Goal: Task Accomplishment & Management: Manage account settings

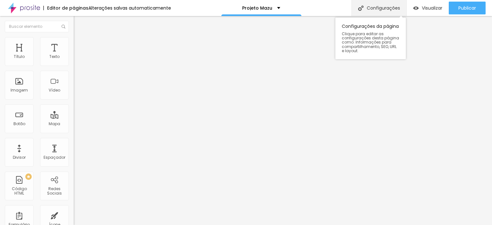
click at [368, 6] on div "Configurações" at bounding box center [378, 8] width 55 height 16
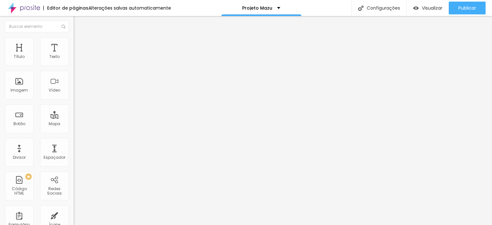
type input "/permitasever"
drag, startPoint x: 224, startPoint y: 62, endPoint x: 144, endPoint y: 62, distance: 80.1
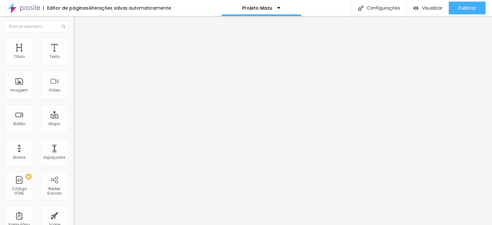
type input "Permita se ver"
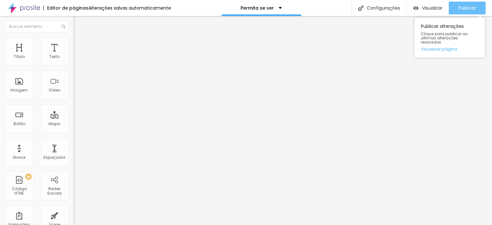
click at [465, 8] on span "Publicar" at bounding box center [467, 7] width 18 height 5
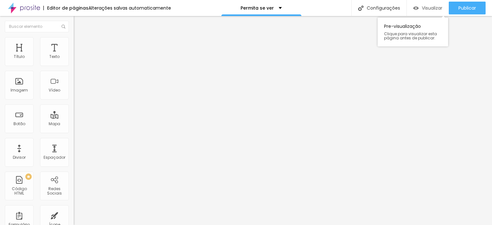
click at [424, 7] on span "Visualizar" at bounding box center [432, 7] width 20 height 5
type input "Quero viver essaexperiência"
click at [74, 60] on input "Quero viver essaexperiência" at bounding box center [112, 57] width 77 height 6
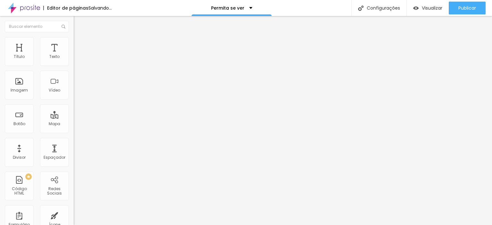
type input "Quero viver essa experiência"
click at [74, 60] on input "Quero descobrir essa estratégia" at bounding box center [112, 57] width 77 height 6
paste input "Quero viver essa experiência"
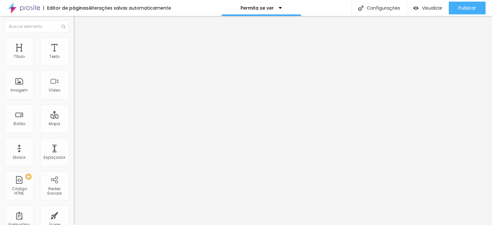
type input "Quero viver essa experiência"
click at [49, 55] on div "Texto" at bounding box center [54, 56] width 10 height 4
click at [76, 93] on icon "button" at bounding box center [78, 91] width 4 height 4
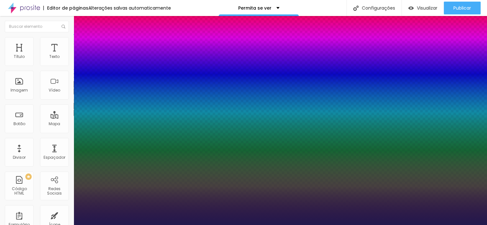
type input "1"
type input "17"
type input "1"
type input "19"
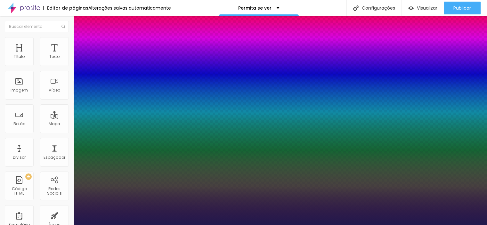
type input "19"
type input "1"
type input "21"
type input "1"
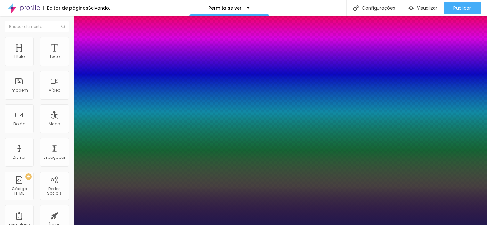
type input "22"
type input "1"
drag, startPoint x: 86, startPoint y: 180, endPoint x: 90, endPoint y: 180, distance: 3.2
type input "22"
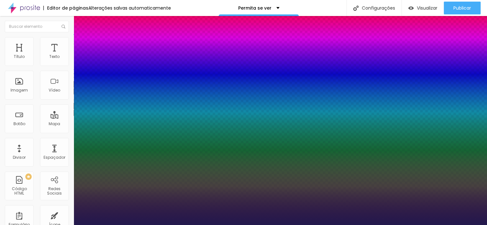
click at [206, 225] on div at bounding box center [243, 225] width 487 height 0
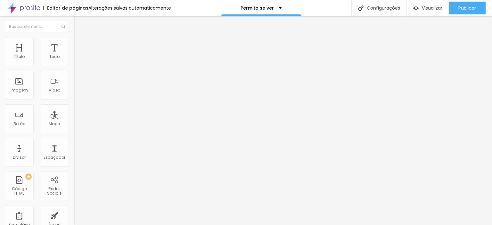
click at [74, 95] on button "button" at bounding box center [78, 91] width 9 height 7
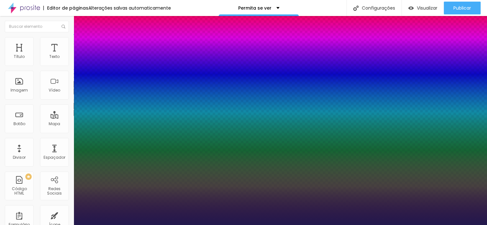
type input "1"
type input "18"
type input "1"
type input "19"
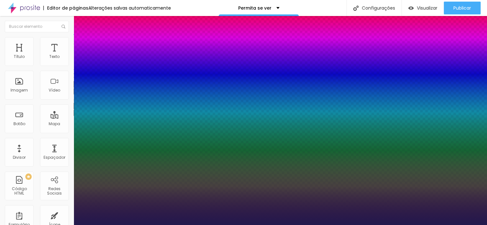
type input "19"
type input "1"
type input "26"
type input "1"
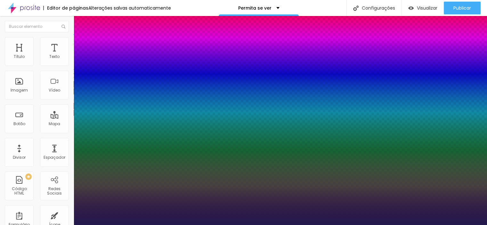
type input "27"
type input "1"
type input "28"
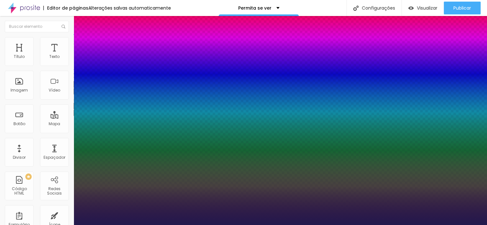
type input "1"
type input "29"
type input "1"
type input "30"
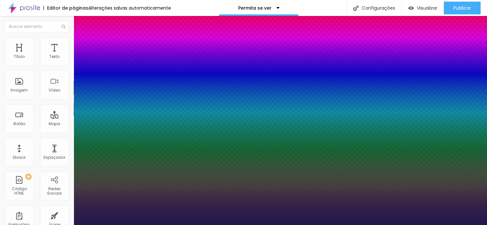
type input "30"
type input "1"
drag, startPoint x: 87, startPoint y: 180, endPoint x: 94, endPoint y: 180, distance: 6.1
type input "30"
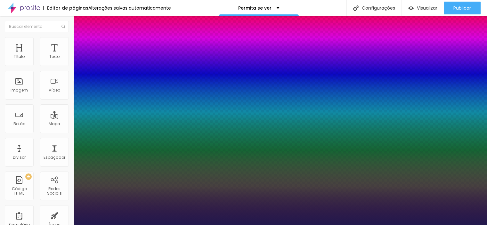
click at [142, 225] on div at bounding box center [243, 225] width 487 height 0
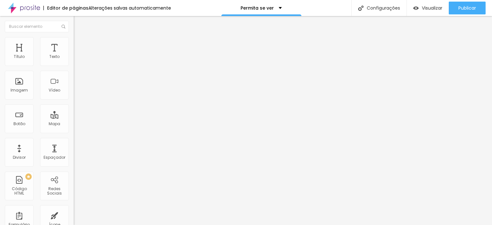
click at [76, 93] on icon "button" at bounding box center [78, 91] width 4 height 4
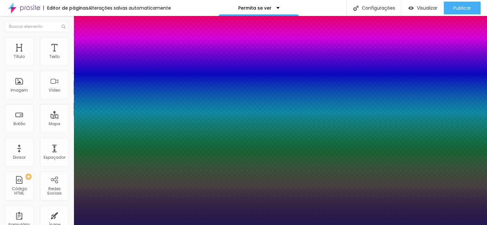
type input "1"
type input "17"
type input "1"
type input "22"
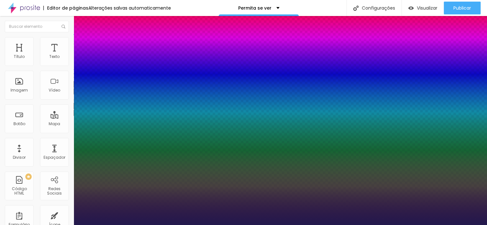
type input "22"
type input "1"
type input "23"
type input "1"
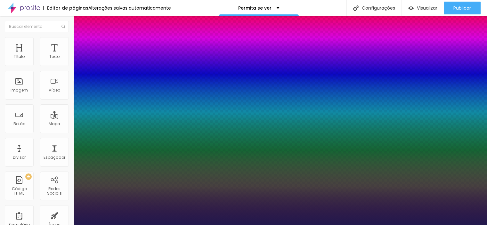
type input "24"
type input "1"
type input "25"
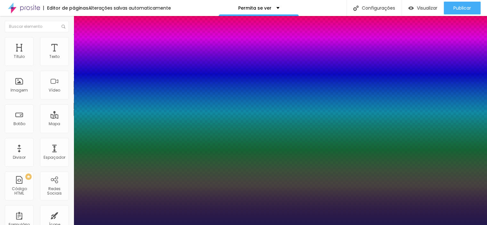
type input "1"
type input "26"
type input "1"
type input "27"
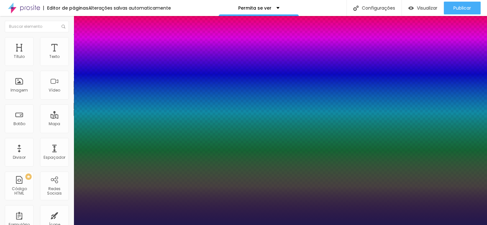
type input "27"
type input "1"
type input "28"
type input "1"
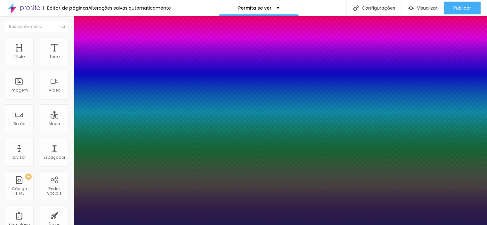
type input "29"
type input "1"
drag, startPoint x: 85, startPoint y: 179, endPoint x: 93, endPoint y: 179, distance: 8.0
type input "29"
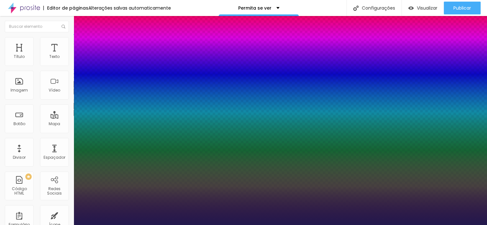
type input "1"
click at [147, 225] on div at bounding box center [243, 225] width 487 height 0
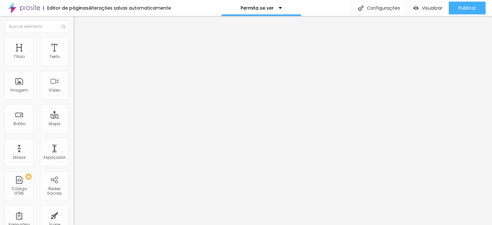
click at [76, 60] on icon "button" at bounding box center [78, 58] width 4 height 4
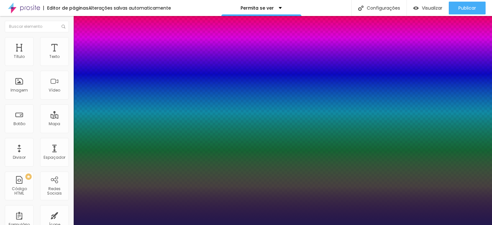
type input "1"
type input "20"
type input "1"
type input "21"
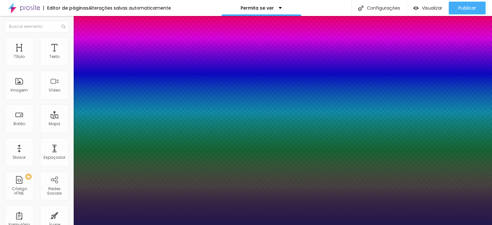
type input "21"
type input "1"
type input "22"
type input "1"
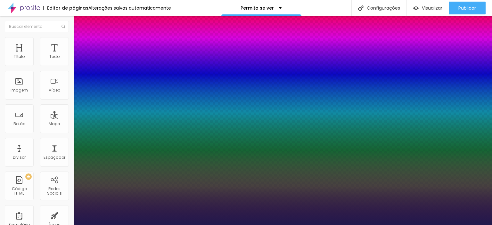
type input "23"
type input "1"
type input "24"
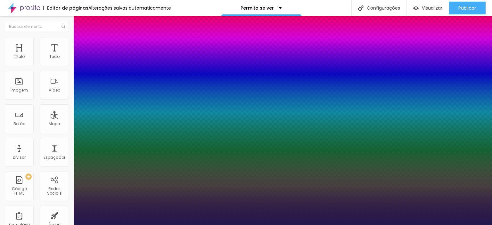
type input "1"
type input "25"
type input "1"
drag, startPoint x: 86, startPoint y: 107, endPoint x: 91, endPoint y: 106, distance: 5.5
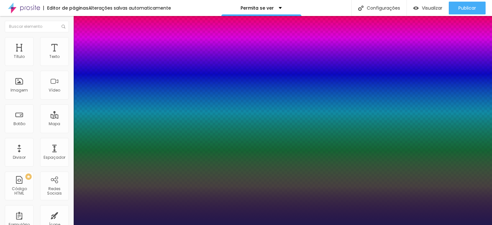
type input "25"
type input "1"
click at [313, 225] on div at bounding box center [246, 225] width 492 height 0
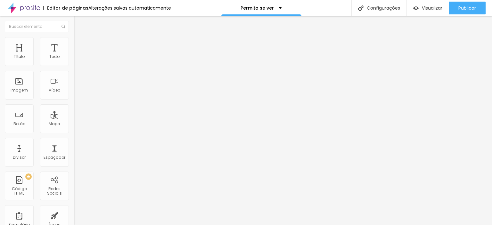
click at [76, 93] on icon "button" at bounding box center [78, 91] width 4 height 4
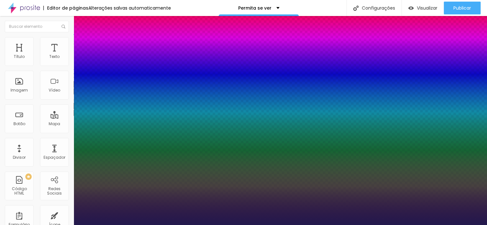
type input "1"
click at [185, 225] on div at bounding box center [243, 225] width 487 height 0
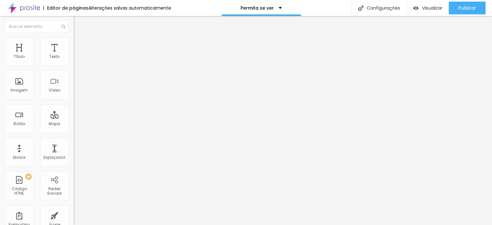
click at [76, 60] on icon "button" at bounding box center [76, 58] width 1 height 1
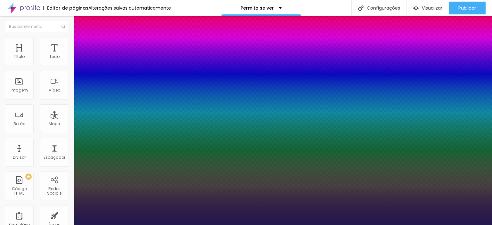
type input "1"
type input "22"
type input "1"
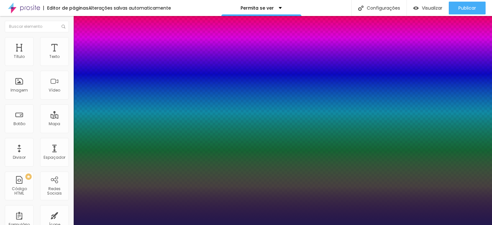
type input "22"
click at [246, 225] on div at bounding box center [246, 225] width 492 height 0
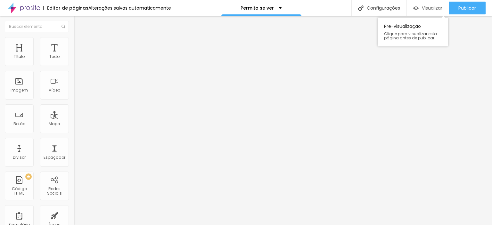
click at [424, 6] on span "Visualizar" at bounding box center [432, 7] width 20 height 5
click at [425, 9] on span "Visualizar" at bounding box center [432, 7] width 20 height 5
click at [431, 12] on div "Visualizar" at bounding box center [427, 8] width 29 height 13
click at [432, 9] on span "Visualizar" at bounding box center [432, 7] width 20 height 5
click at [78, 22] on img "button" at bounding box center [80, 23] width 5 height 5
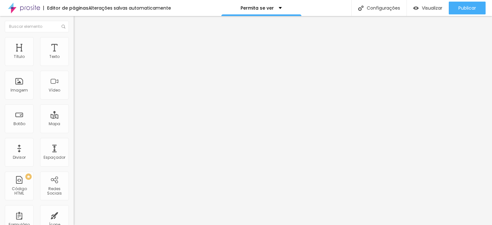
click at [74, 95] on button "button" at bounding box center [78, 91] width 9 height 7
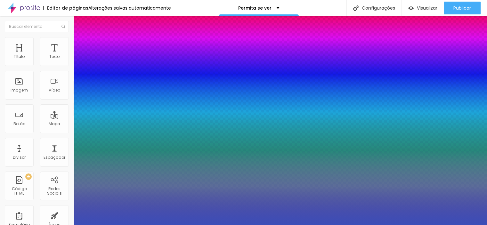
type input "1"
type input "0.5"
type input "8"
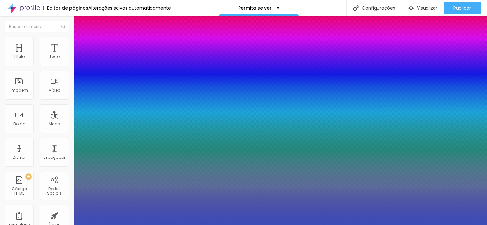
type input "3"
type input "1"
type input "0.5"
type input "35"
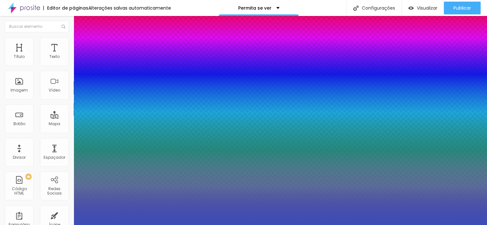
type input "1"
type input "0.5"
type input "35"
click at [172, 225] on div at bounding box center [243, 225] width 487 height 0
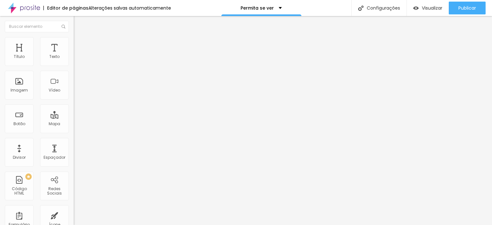
click at [74, 60] on input "Quero adquirir" at bounding box center [112, 57] width 77 height 6
type input "reservar minha vaga"
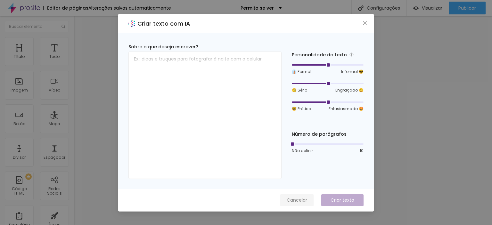
click at [296, 201] on span "Cancelar" at bounding box center [297, 200] width 20 height 7
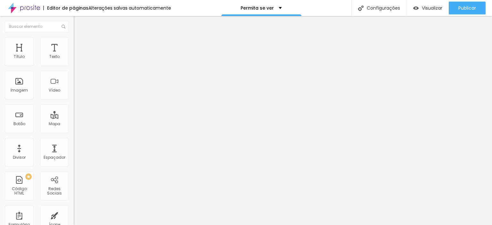
click at [74, 58] on span "Encaixotado" at bounding box center [86, 55] width 25 height 5
click at [79, 44] on span "Estilo" at bounding box center [84, 41] width 10 height 5
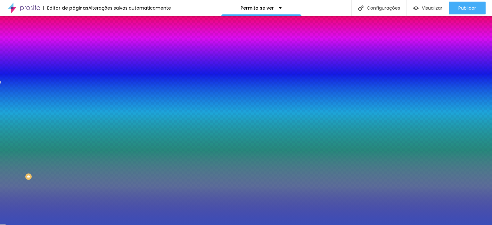
click at [74, 94] on input "#3B4EB8" at bounding box center [112, 90] width 77 height 6
paste input "6B705"
type input "#6B705"
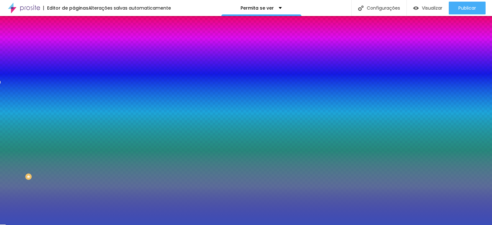
click at [74, 97] on div "Efeitos de fundo" at bounding box center [111, 96] width 74 height 4
click at [74, 87] on div at bounding box center [111, 87] width 74 height 0
click at [74, 94] on input "#6B705" at bounding box center [112, 90] width 77 height 6
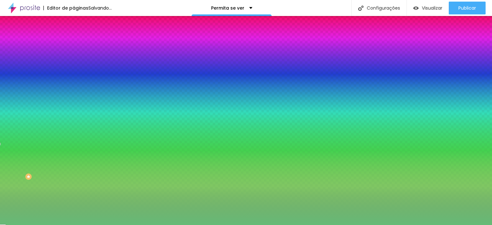
paste input "6B705"
type input "#6B705"
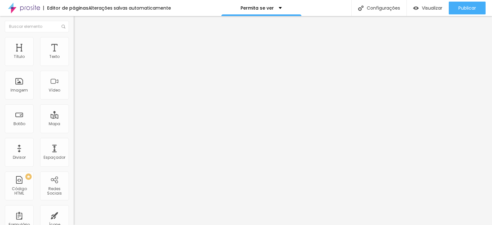
click at [74, 42] on li "Estilo" at bounding box center [111, 40] width 74 height 6
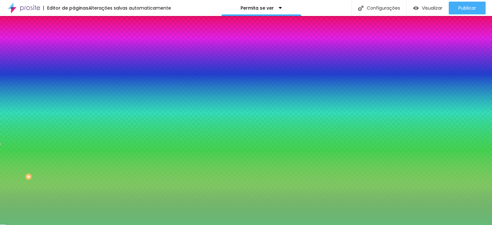
click at [74, 94] on input "#66BB77" at bounding box center [112, 90] width 77 height 6
paste input "36B2F"
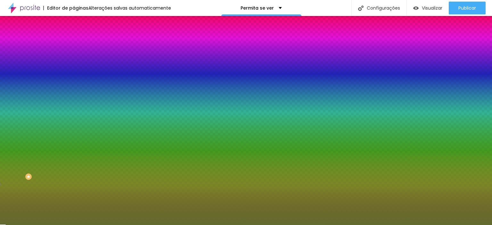
type input "#636B2F"
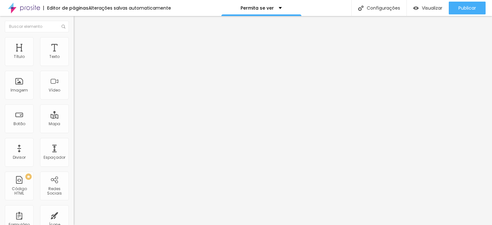
click at [79, 44] on span "Estilo" at bounding box center [84, 41] width 10 height 5
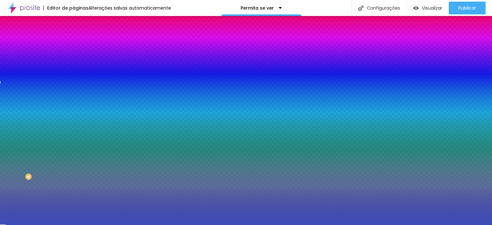
drag, startPoint x: 59, startPoint y: 116, endPoint x: 65, endPoint y: 115, distance: 5.9
click at [74, 94] on input "#3B4EB8" at bounding box center [112, 90] width 77 height 6
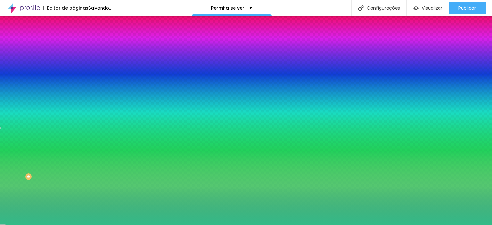
paste input "636B2F"
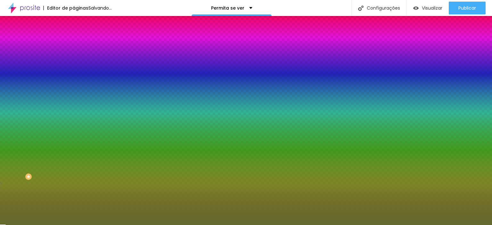
type input "#636B2F"
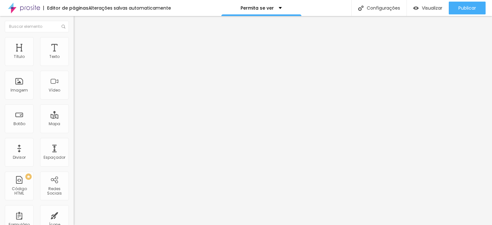
click at [74, 41] on img at bounding box center [77, 40] width 6 height 6
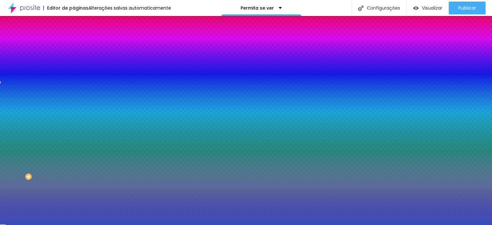
click at [74, 94] on input "#3B4EB8" at bounding box center [112, 90] width 77 height 6
paste input "636B2F"
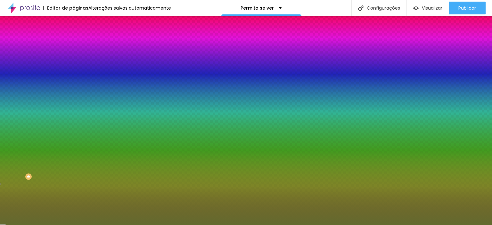
type input "#636B2F"
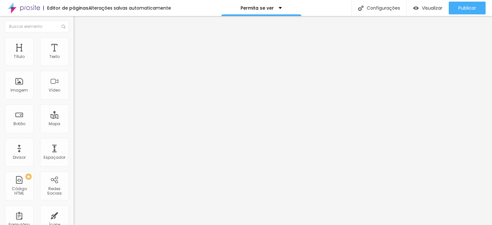
click at [74, 42] on li "Estilo" at bounding box center [111, 40] width 74 height 6
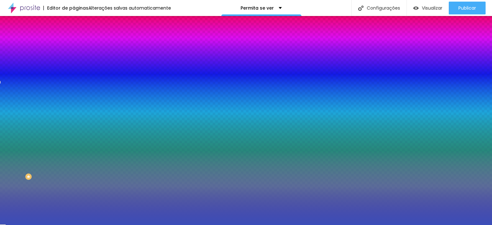
click at [74, 94] on input "#3B4EB8" at bounding box center [112, 90] width 77 height 6
paste input "636B2F"
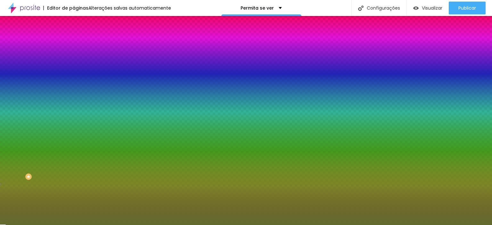
type input "#636B2F"
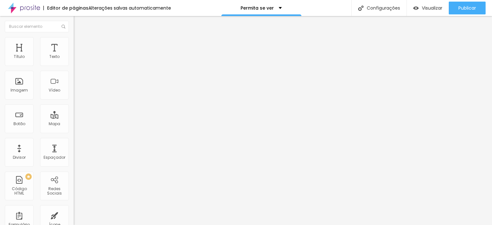
click at [74, 42] on li "Estilo" at bounding box center [111, 40] width 74 height 6
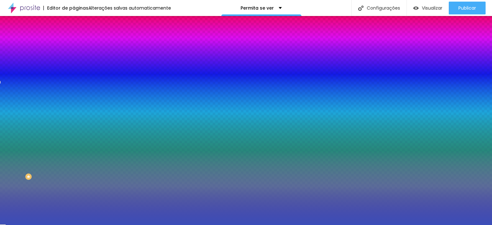
click at [74, 65] on input "#3B4EB8" at bounding box center [112, 64] width 77 height 6
paste input "636B2F"
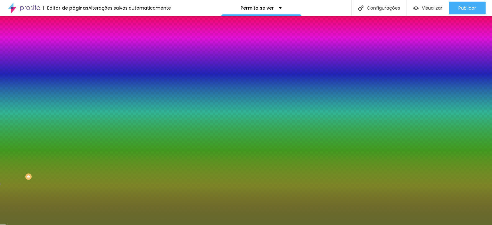
type input "#636B2F"
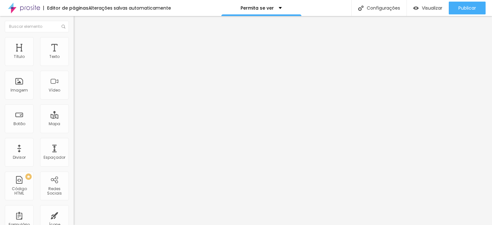
click at [74, 37] on li "Estilo" at bounding box center [111, 40] width 74 height 6
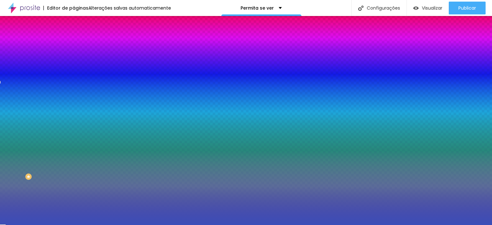
click at [74, 66] on input "#3B4EB8" at bounding box center [112, 64] width 77 height 6
paste input "636B2F"
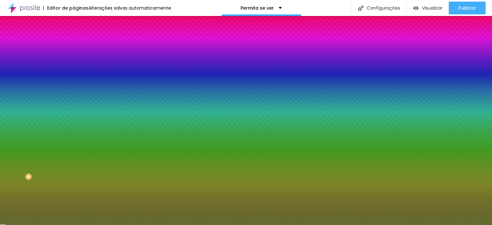
type input "#636B2F"
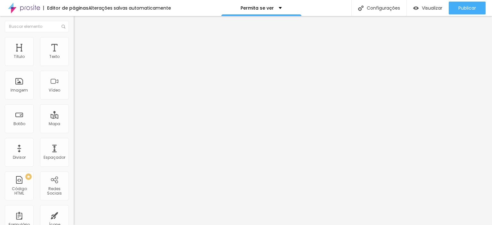
click at [74, 61] on button "button" at bounding box center [78, 58] width 9 height 7
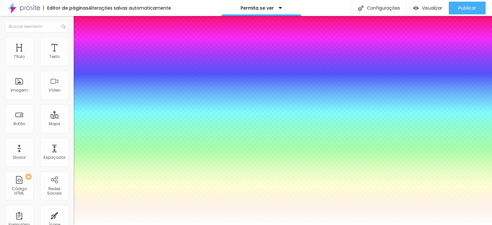
type input "1"
click at [321, 225] on div at bounding box center [246, 225] width 492 height 0
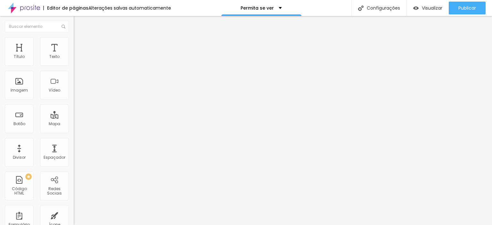
click at [77, 92] on icon "button" at bounding box center [78, 91] width 3 height 3
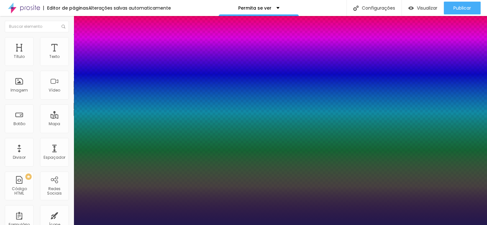
type input "1"
select select "Poppins"
type input "1"
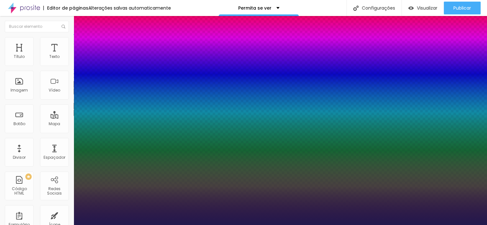
click at [329, 225] on div at bounding box center [243, 225] width 487 height 0
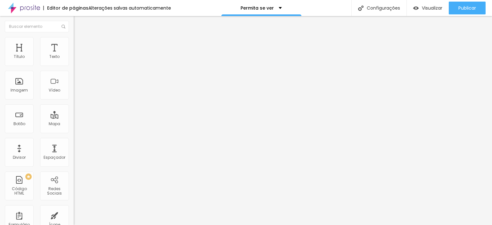
click at [76, 93] on icon "button" at bounding box center [78, 91] width 4 height 4
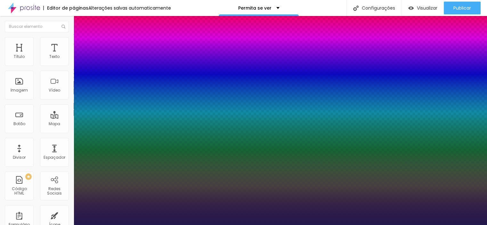
type input "1"
type input "2"
type input "8"
type input "1"
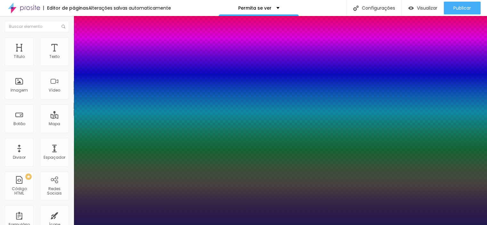
type input "0"
type input "8"
type input "1"
type input "02"
type input "8"
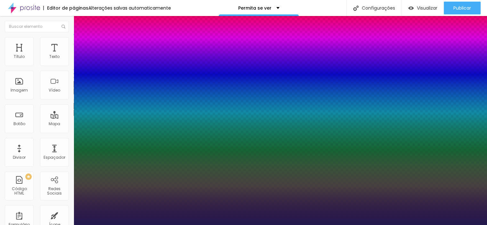
type input "1"
type input "0"
type input "8"
type input "1"
type input "8"
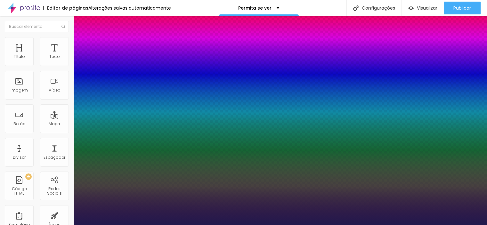
type input "0"
type input "1"
type input "8"
type input "0"
type input "1"
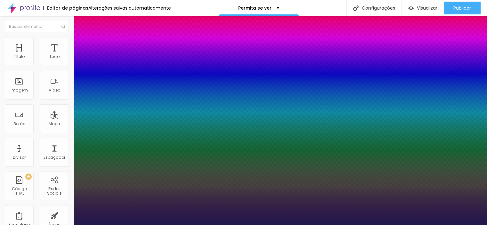
type input "02"
type input "8"
type input "1"
type input "8"
type input "1"
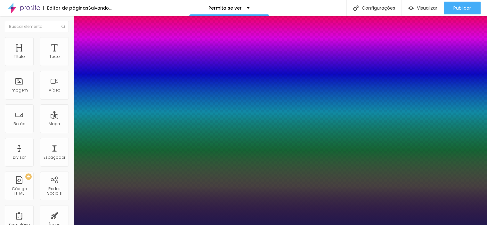
type input "020"
type input "20"
type input "1"
type input "8"
type input "02"
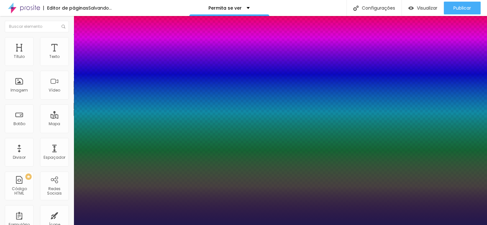
type input "1"
type input "0"
type input "8"
type input "1"
type input "8"
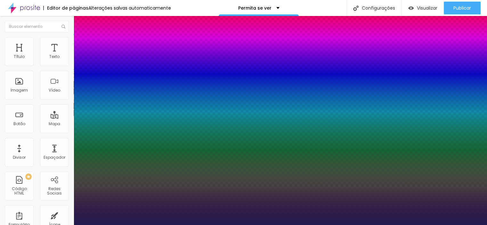
type input "0"
type input "1"
type input "8"
type input "1"
type input "20"
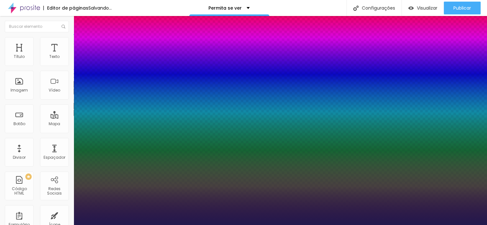
type input "20"
type input "1"
type input "20"
click at [250, 225] on div at bounding box center [243, 225] width 487 height 0
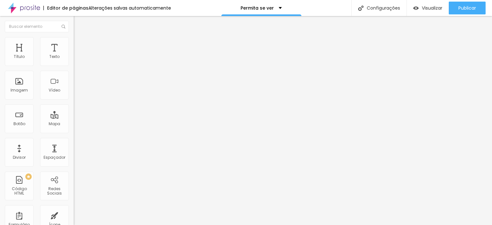
click at [74, 41] on li "Estilo" at bounding box center [111, 40] width 74 height 6
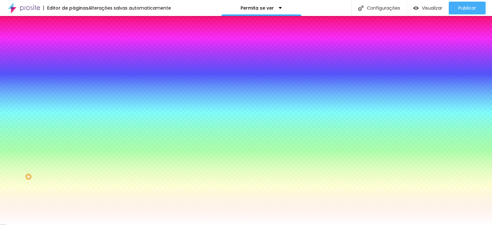
click at [74, 94] on input "#FFFFFF" at bounding box center [112, 90] width 77 height 6
paste input "EEE6DC"
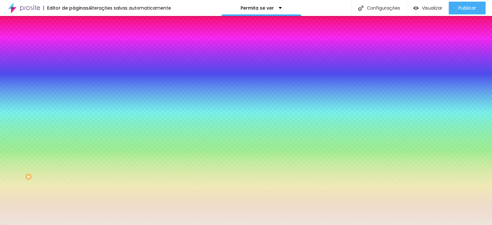
type input "#EEE6DC"
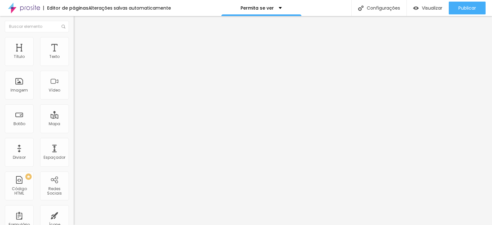
click at [79, 43] on span "Estilo" at bounding box center [84, 41] width 10 height 5
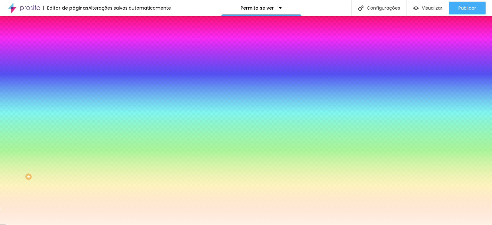
click at [74, 63] on input "#FFF2E6" at bounding box center [112, 64] width 77 height 6
paste input "EEE6D"
type input "#EEE6D"
click at [74, 63] on input "#EEE6D" at bounding box center [112, 64] width 77 height 6
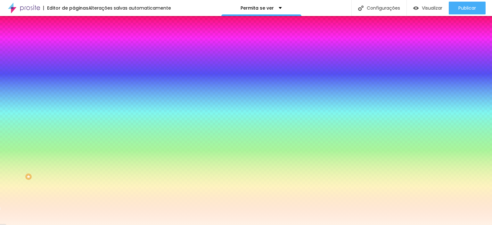
click at [74, 63] on input "#EEE6D" at bounding box center [112, 64] width 77 height 6
paste input "EEE6D"
type input "#EEE6D"
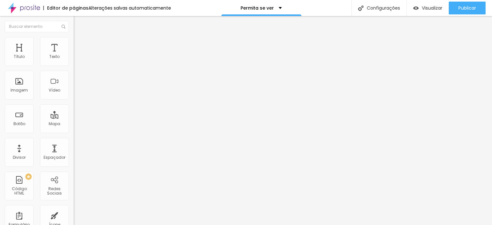
click at [74, 42] on li "Estilo" at bounding box center [111, 40] width 74 height 6
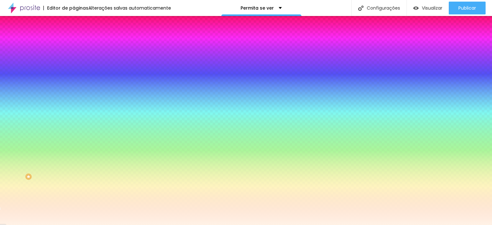
drag, startPoint x: 65, startPoint y: 64, endPoint x: 35, endPoint y: 63, distance: 30.4
click at [74, 63] on div "Voltar ao padrão #FFF2E6" at bounding box center [111, 61] width 74 height 14
paste input "EEE6D"
type input "#EEE6D"
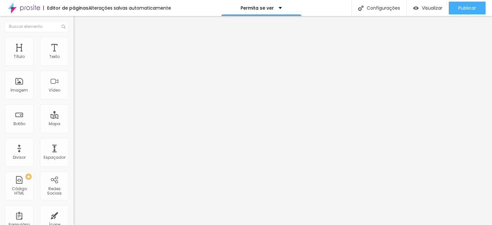
click at [74, 42] on li "Estilo" at bounding box center [111, 40] width 74 height 6
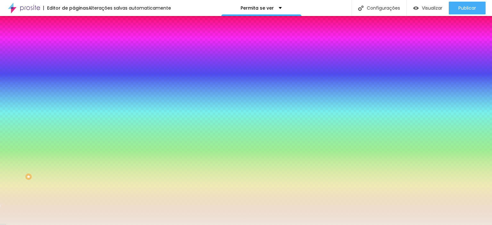
click at [74, 94] on input "#EEE6DC" at bounding box center [112, 90] width 77 height 6
click at [76, 85] on icon "button" at bounding box center [78, 83] width 4 height 4
click at [74, 94] on input "#EEE6DC" at bounding box center [112, 90] width 77 height 6
paste input "EEE6D"
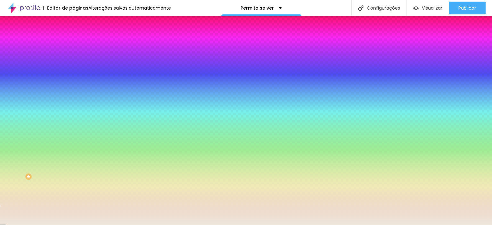
type input "#EEE6D"
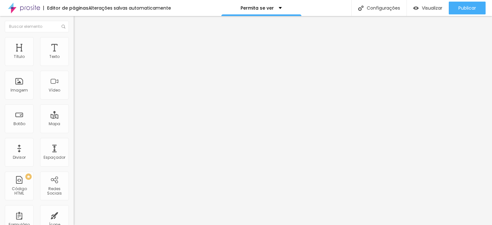
click at [74, 42] on li "Estilo" at bounding box center [111, 40] width 74 height 6
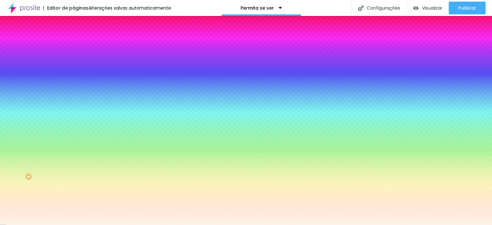
drag, startPoint x: 66, startPoint y: 64, endPoint x: 40, endPoint y: 61, distance: 25.6
click at [74, 62] on div "#FFF2E6" at bounding box center [111, 64] width 74 height 6
paste input "EEE6D"
type input "#EEE6D"
click at [74, 65] on input "#EEE6D" at bounding box center [112, 64] width 77 height 6
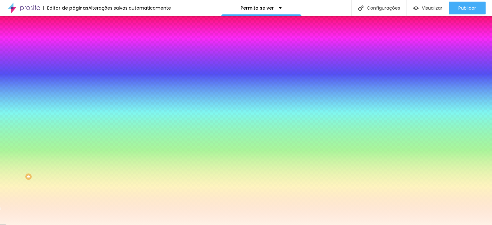
type input "#EE6DC"
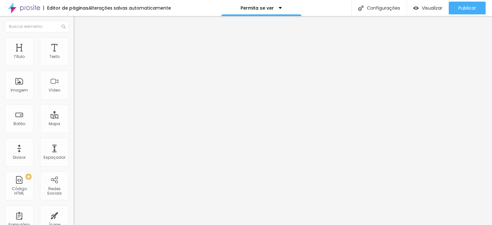
click at [74, 41] on li "Estilo" at bounding box center [111, 40] width 74 height 6
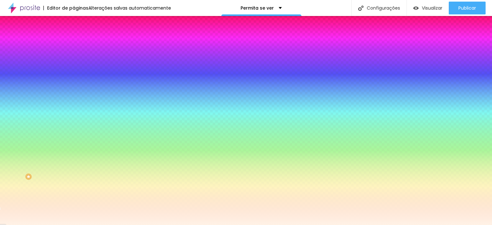
drag, startPoint x: 67, startPoint y: 63, endPoint x: 42, endPoint y: 62, distance: 25.0
click at [74, 62] on div "#FFF2E6" at bounding box center [111, 64] width 74 height 6
paste input "EEE6D"
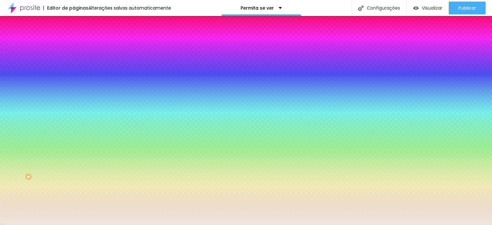
type input "#EEE6DC"
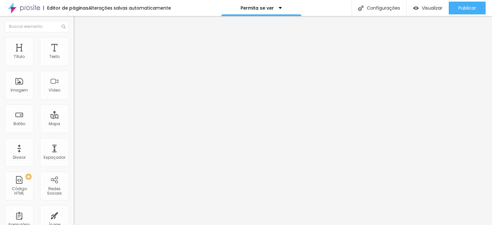
click at [74, 40] on img at bounding box center [77, 40] width 6 height 6
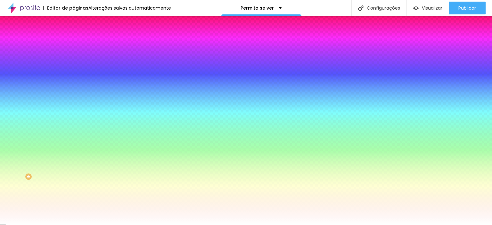
drag, startPoint x: 65, startPoint y: 115, endPoint x: 46, endPoint y: 114, distance: 19.6
click at [74, 94] on input "#FFFFFF" at bounding box center [112, 90] width 77 height 6
paste input "EEE6D"
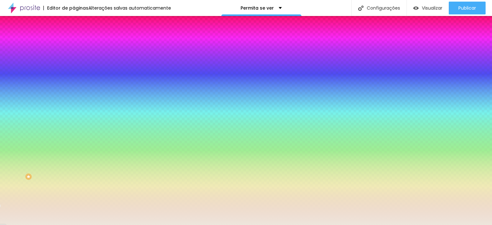
type input "#EEE6DC"
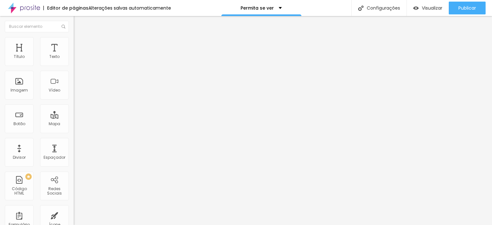
click at [74, 41] on li "Estilo" at bounding box center [111, 40] width 74 height 6
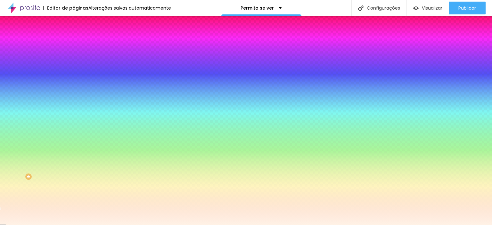
click at [74, 94] on input "#FFF2E6" at bounding box center [112, 90] width 77 height 6
paste input "EEE6D"
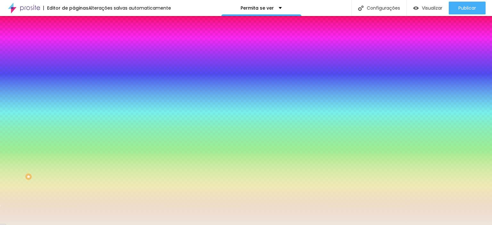
type input "#EEE6DC"
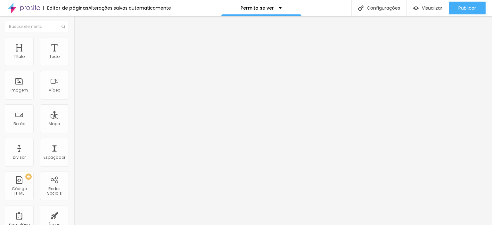
click at [74, 40] on li "Estilo" at bounding box center [111, 40] width 74 height 6
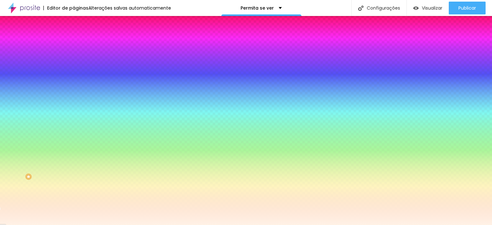
click at [74, 94] on input "#FFF2E6" at bounding box center [112, 90] width 77 height 6
paste input "EEE6D"
type input "#EEE6DC"
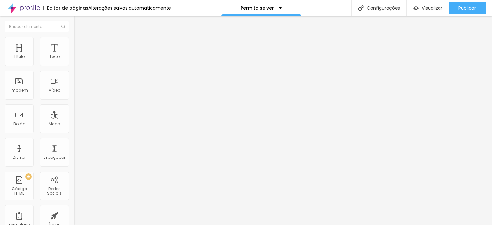
click at [74, 37] on li "Estilo" at bounding box center [111, 40] width 74 height 6
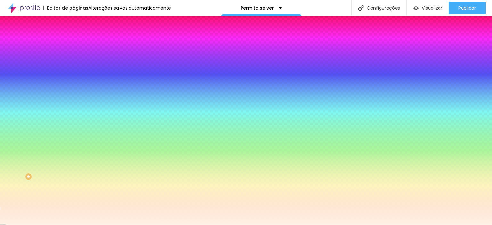
click at [74, 94] on input "#FFF2E6" at bounding box center [112, 90] width 77 height 6
paste input "EEE6D"
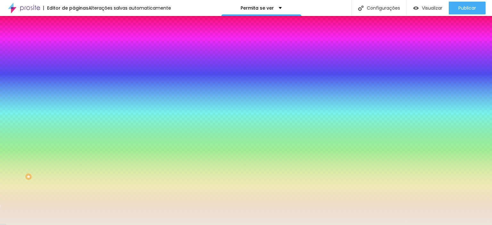
type input "#EEE6DC"
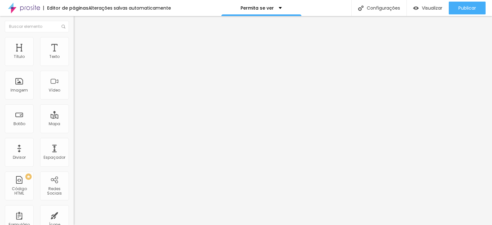
click at [74, 42] on li "Estilo" at bounding box center [111, 40] width 74 height 6
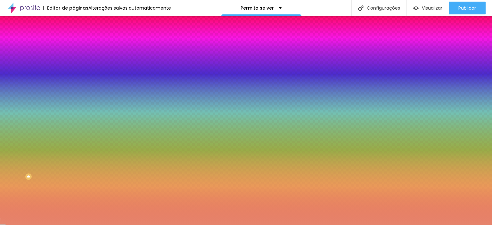
click at [74, 64] on input "#E6846C" at bounding box center [112, 64] width 77 height 6
paste input "C97A5A"
type input "#C97A5A"
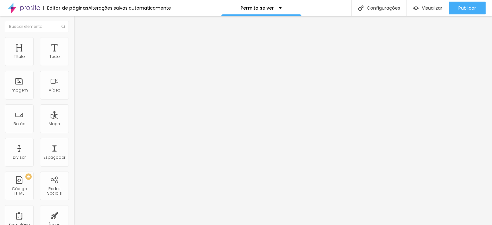
click at [74, 37] on img at bounding box center [77, 40] width 6 height 6
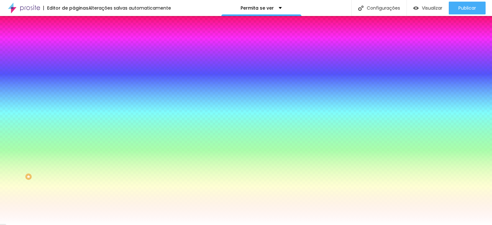
click at [74, 65] on input "#E6846C" at bounding box center [112, 64] width 77 height 6
paste input "C97A5A"
type input "#C97A5A"
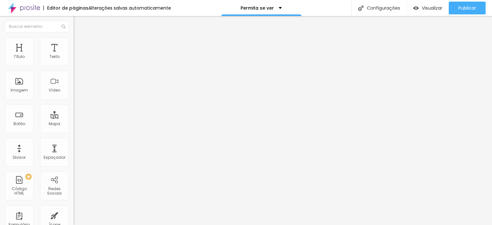
click at [79, 44] on span "Estilo" at bounding box center [84, 41] width 10 height 5
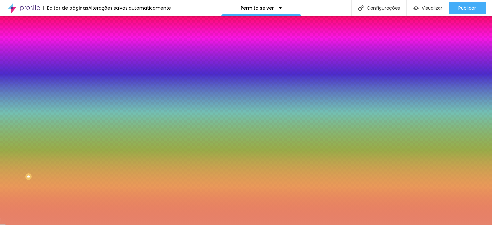
drag, startPoint x: 68, startPoint y: 65, endPoint x: 20, endPoint y: 58, distance: 49.1
click at [74, 59] on div "Cor de fundo Voltar ao padrão #E6846C" at bounding box center [111, 59] width 74 height 18
paste input "C97A5A"
type input "#C97A5A"
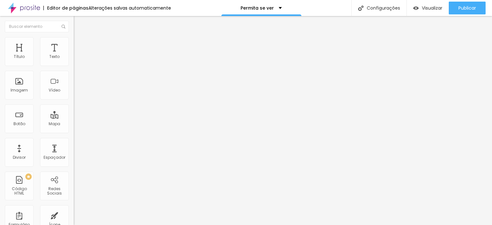
click at [79, 44] on span "Estilo" at bounding box center [84, 41] width 10 height 5
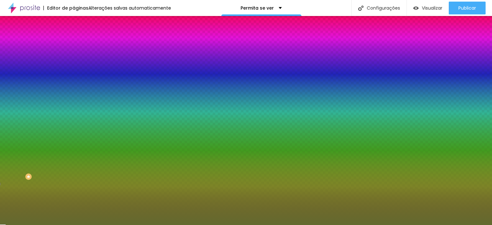
click at [74, 64] on input "#636B2F" at bounding box center [112, 64] width 77 height 6
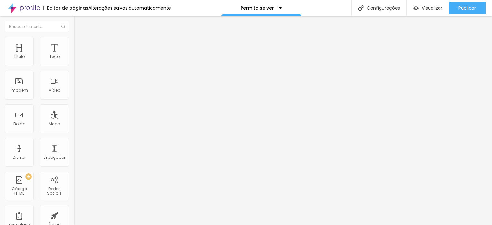
click at [79, 43] on span "Estilo" at bounding box center [84, 41] width 10 height 5
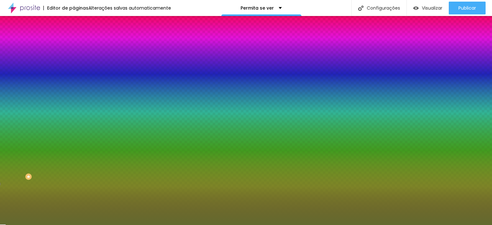
click at [74, 44] on li "Avançado" at bounding box center [111, 47] width 74 height 6
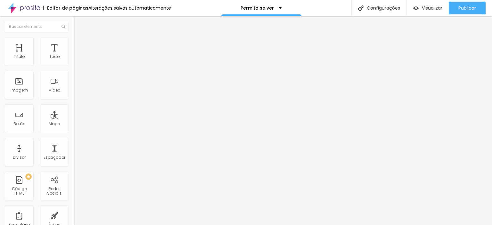
click at [74, 42] on li "Estilo" at bounding box center [111, 40] width 74 height 6
click at [74, 39] on li "Estilo" at bounding box center [111, 40] width 74 height 6
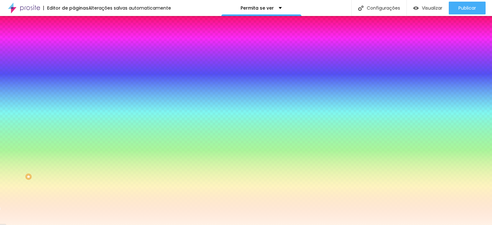
drag, startPoint x: 66, startPoint y: 116, endPoint x: 32, endPoint y: 113, distance: 34.1
click at [74, 94] on div "Voltar ao padrão #FFF2E6" at bounding box center [111, 87] width 74 height 14
paste input "EEE6DC"
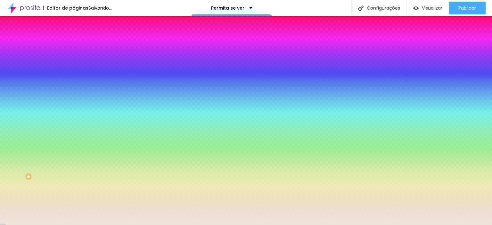
type input "#EEE6DC"
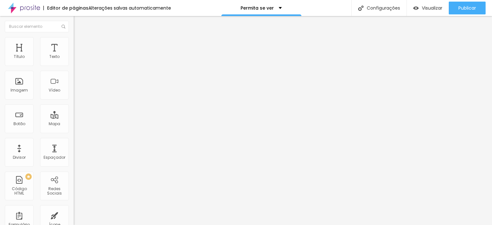
click at [74, 41] on img at bounding box center [77, 40] width 6 height 6
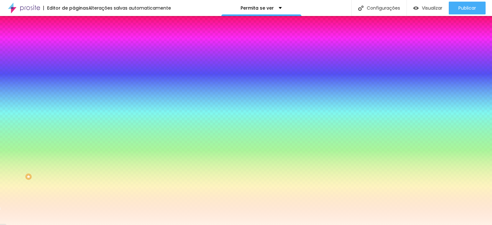
click at [74, 94] on input "#FFF2E6" at bounding box center [112, 90] width 77 height 6
paste input "EEE6D"
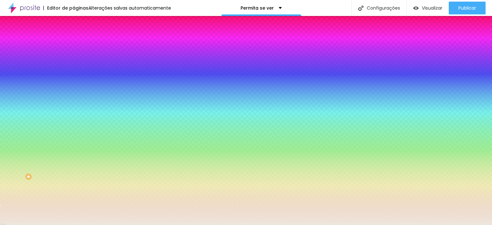
type input "#EEE6DC"
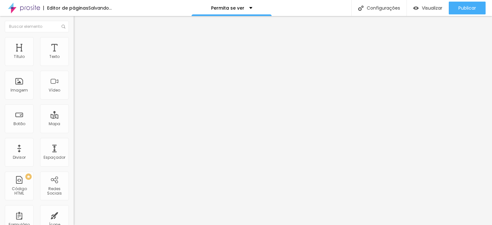
click at [79, 43] on span "Estilo" at bounding box center [84, 41] width 10 height 5
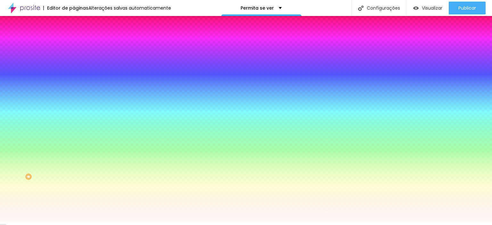
click at [74, 94] on input "#FFFFFF" at bounding box center [112, 90] width 77 height 6
paste input "EEE6D"
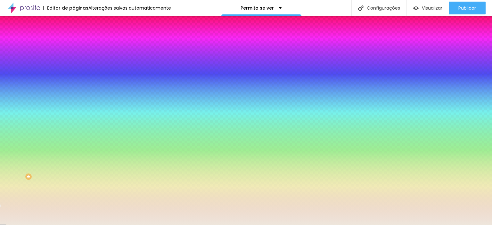
type input "#EEE6DC"
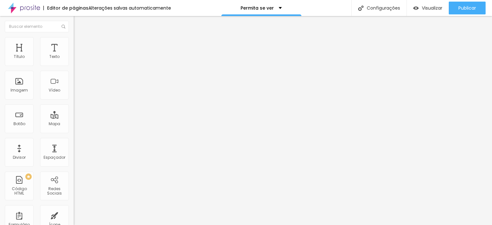
click at [74, 41] on li "Estilo" at bounding box center [111, 40] width 74 height 6
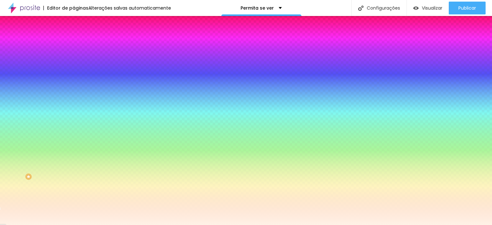
click at [74, 63] on input "#FFF2E6" at bounding box center [112, 64] width 77 height 6
paste input "EEE6D"
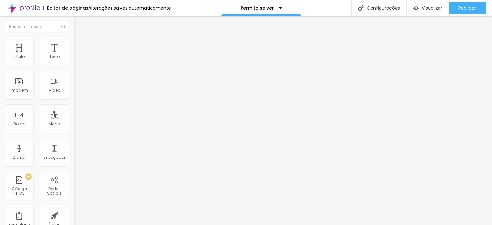
click at [74, 37] on li "Estilo" at bounding box center [111, 40] width 74 height 6
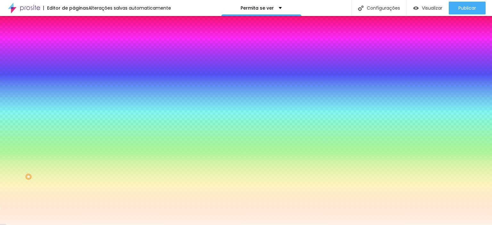
click at [74, 94] on input "#FFF2E6" at bounding box center [112, 90] width 77 height 6
paste input "EEE6D"
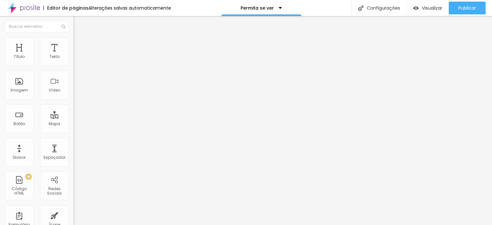
click at [79, 49] on span "Estilo" at bounding box center [84, 46] width 10 height 5
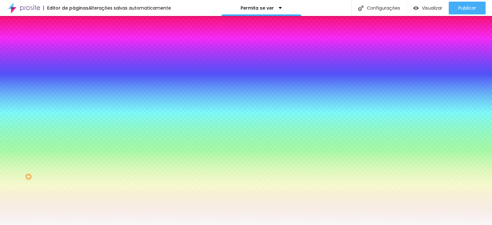
click at [74, 182] on input "#FFF2E6" at bounding box center [112, 185] width 77 height 6
paste input "EEE6D"
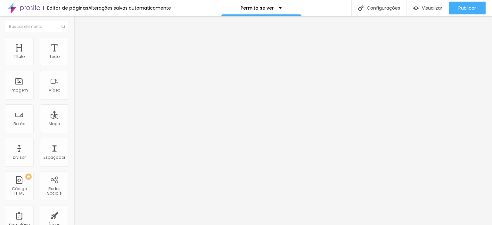
click at [74, 41] on li "Estilo" at bounding box center [111, 40] width 74 height 6
click at [79, 44] on span "Estilo" at bounding box center [84, 41] width 10 height 5
click at [76, 60] on icon "button" at bounding box center [78, 58] width 4 height 4
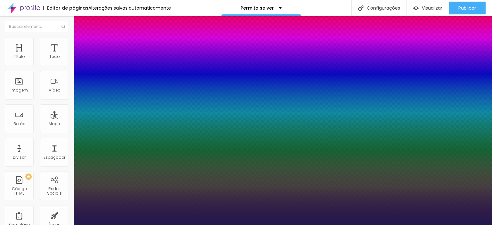
click at [393, 225] on div at bounding box center [246, 225] width 492 height 0
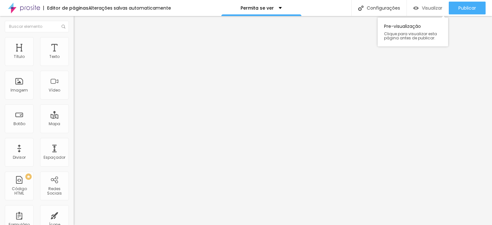
click at [428, 5] on span "Visualizar" at bounding box center [432, 7] width 20 height 5
click at [74, 41] on img at bounding box center [77, 40] width 6 height 6
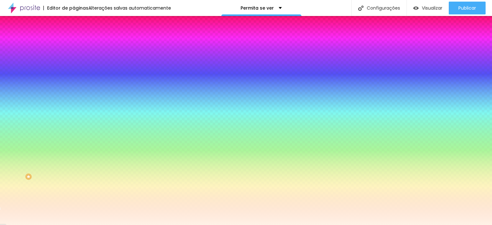
click at [74, 94] on input "#FFF2E6" at bounding box center [112, 90] width 77 height 6
paste input "EEE6D"
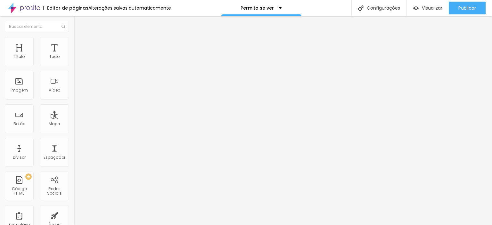
click at [74, 41] on img at bounding box center [77, 40] width 6 height 6
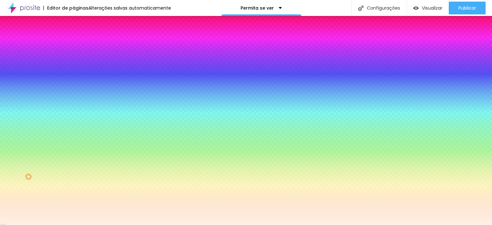
click at [74, 94] on input "#FFF2E6" at bounding box center [112, 90] width 77 height 6
paste input "EEE6D"
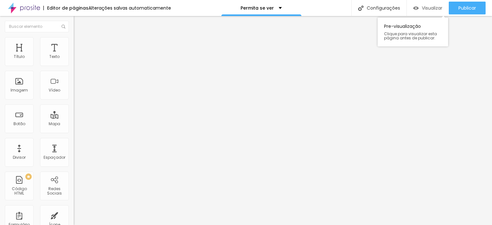
click at [425, 7] on span "Visualizar" at bounding box center [432, 7] width 20 height 5
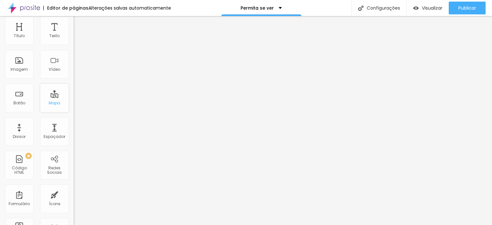
scroll to position [32, 0]
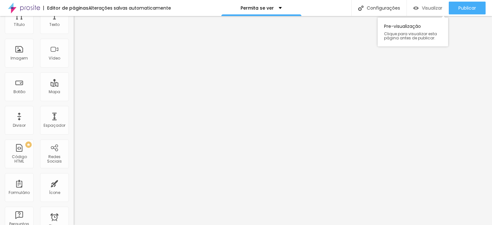
click at [429, 8] on span "Visualizar" at bounding box center [432, 7] width 20 height 5
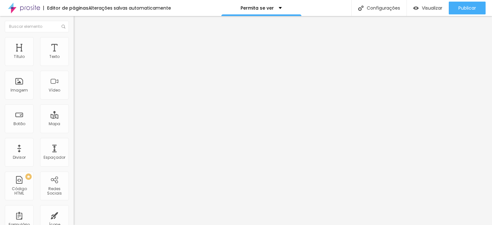
click at [74, 100] on span "Original" at bounding box center [81, 97] width 15 height 5
click at [74, 108] on span "Padrão" at bounding box center [81, 104] width 14 height 5
click at [74, 114] on span "Quadrado" at bounding box center [84, 111] width 21 height 5
click at [115, 225] on div "Subindo 2/2 arquivos" at bounding box center [246, 227] width 492 height 4
click at [430, 9] on span "Visualizar" at bounding box center [432, 7] width 20 height 5
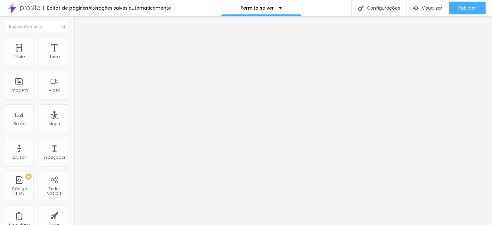
click at [79, 43] on span "Estilo" at bounding box center [84, 41] width 10 height 5
click at [74, 63] on div "110 px Tamanho" at bounding box center [111, 89] width 74 height 91
click at [79, 44] on span "Estilo" at bounding box center [84, 41] width 10 height 5
click at [109, 54] on img at bounding box center [111, 52] width 4 height 4
click at [427, 5] on span "Visualizar" at bounding box center [432, 7] width 20 height 5
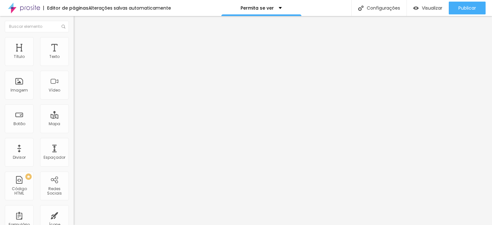
click at [109, 54] on img at bounding box center [111, 52] width 4 height 4
click at [74, 55] on span "Adicionar imagem" at bounding box center [94, 52] width 41 height 5
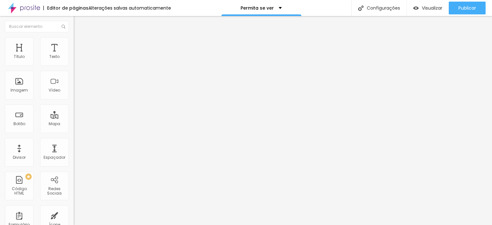
scroll to position [64, 0]
click at [132, 225] on div at bounding box center [246, 229] width 492 height 0
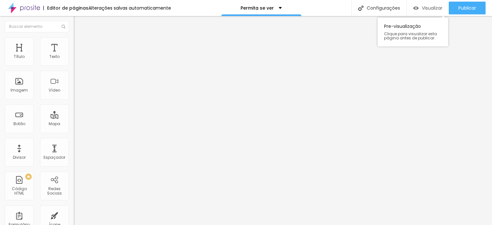
click at [424, 9] on span "Visualizar" at bounding box center [432, 7] width 20 height 5
drag, startPoint x: 15, startPoint y: 62, endPoint x: 21, endPoint y: 62, distance: 6.1
click at [74, 118] on input "range" at bounding box center [94, 120] width 41 height 5
click at [423, 6] on span "Visualizar" at bounding box center [432, 7] width 20 height 5
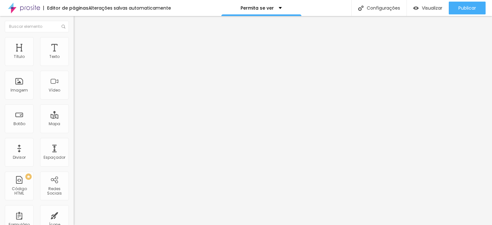
click at [74, 55] on span "Trocar imagem" at bounding box center [91, 52] width 35 height 5
click at [74, 100] on span "Original" at bounding box center [81, 97] width 15 height 5
click at [74, 108] on span "Padrão" at bounding box center [81, 104] width 14 height 5
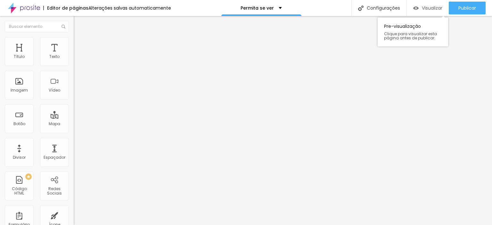
click at [422, 4] on div "Visualizar" at bounding box center [427, 8] width 29 height 13
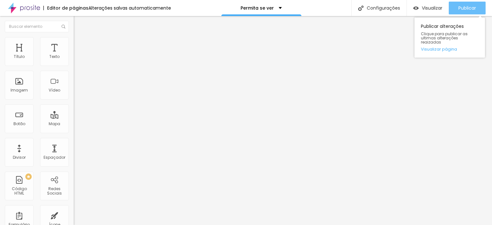
click at [469, 7] on span "Publicar" at bounding box center [467, 7] width 18 height 5
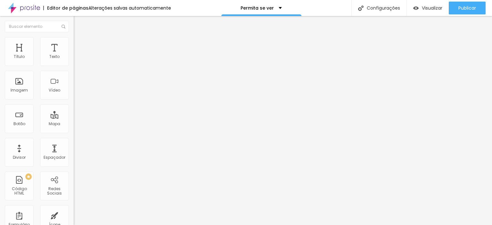
click at [74, 40] on img at bounding box center [77, 40] width 6 height 6
click at [74, 44] on img at bounding box center [77, 47] width 6 height 6
click at [79, 44] on span "Estilo" at bounding box center [84, 41] width 10 height 5
click at [79, 38] on span "Conteúdo" at bounding box center [89, 34] width 20 height 5
click at [74, 55] on span "Trocar imagem" at bounding box center [91, 52] width 35 height 5
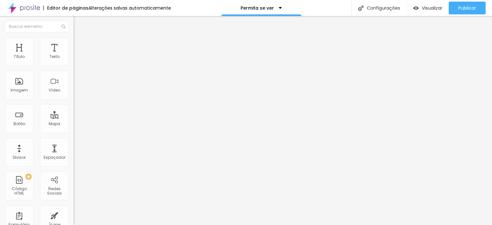
click at [427, 6] on span "Visualizar" at bounding box center [432, 7] width 20 height 5
click at [74, 54] on div "Trocar imagem" at bounding box center [111, 52] width 74 height 4
